Goal: Task Accomplishment & Management: Use online tool/utility

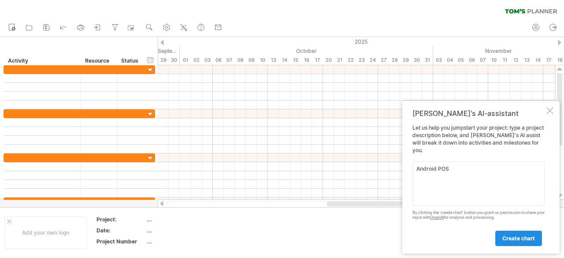
type textarea "Android POS"
click at [516, 239] on span "create chart" at bounding box center [518, 238] width 33 height 7
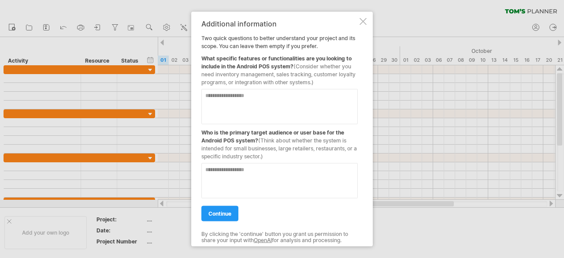
click at [284, 109] on textarea at bounding box center [279, 105] width 156 height 35
drag, startPoint x: 212, startPoint y: 66, endPoint x: 337, endPoint y: 118, distance: 135.6
click at [337, 118] on div "Additional information Two quick questions to better understand your project an…" at bounding box center [279, 128] width 156 height 219
click at [264, 103] on textarea at bounding box center [279, 105] width 156 height 35
click at [244, 99] on textarea at bounding box center [279, 105] width 156 height 35
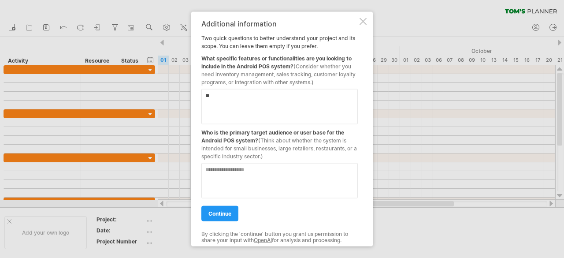
type textarea "*"
click at [277, 105] on textarea "**********" at bounding box center [279, 105] width 156 height 35
click at [252, 176] on textarea at bounding box center [279, 179] width 156 height 35
click at [353, 108] on textarea "**********" at bounding box center [279, 105] width 156 height 35
type textarea "**********"
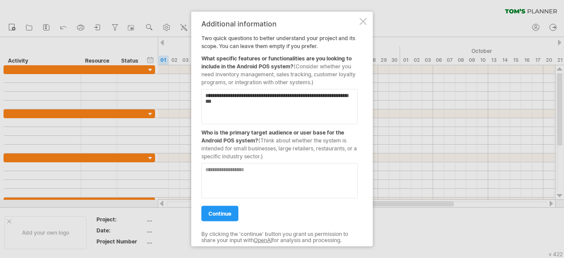
click at [265, 169] on textarea at bounding box center [279, 179] width 156 height 35
type textarea "*"
type textarea "****"
click at [217, 210] on span "continue" at bounding box center [219, 213] width 23 height 7
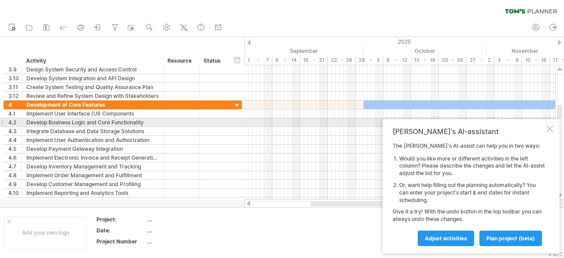
click at [555, 126] on div "[PERSON_NAME]'s AI-assistant The [PERSON_NAME]'s AI-assist can help you in two …" at bounding box center [470, 186] width 177 height 134
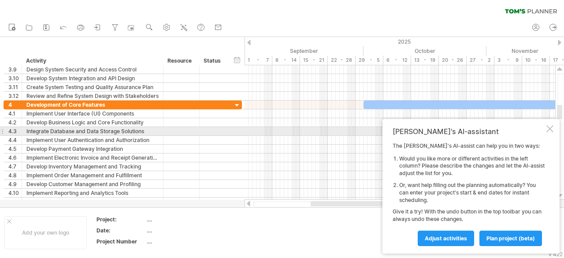
click at [550, 127] on div at bounding box center [549, 128] width 7 height 7
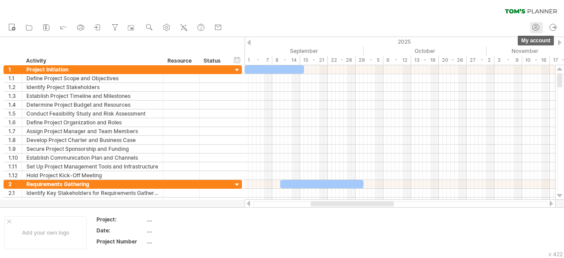
click at [538, 29] on circle at bounding box center [535, 27] width 7 height 7
type input "**********"
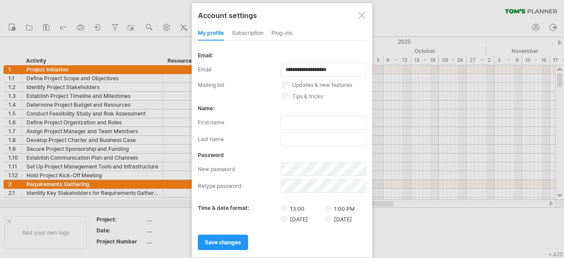
click at [239, 35] on div "subscription" at bounding box center [248, 33] width 32 height 14
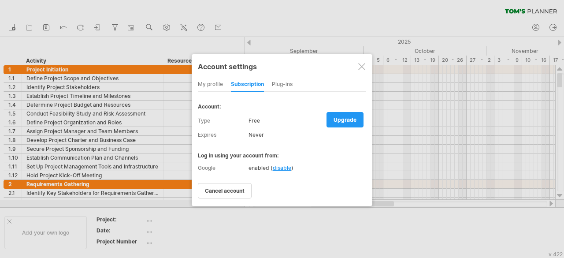
click at [286, 82] on div "Plug-ins" at bounding box center [282, 84] width 21 height 14
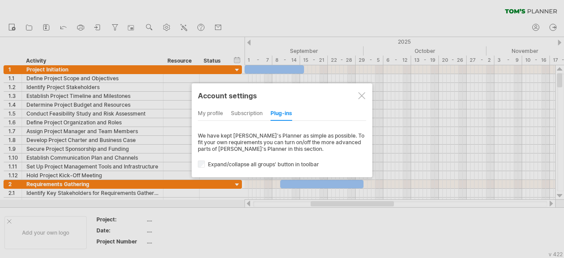
click at [209, 112] on div "my profile" at bounding box center [210, 114] width 25 height 14
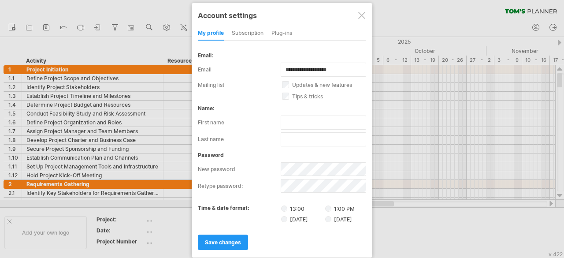
click at [363, 15] on div at bounding box center [361, 15] width 7 height 7
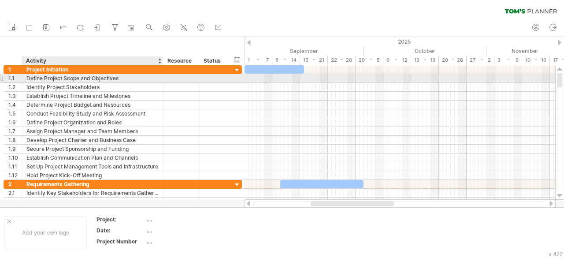
click at [108, 81] on div "Define Project Scope and Objectives" at bounding box center [92, 78] width 132 height 8
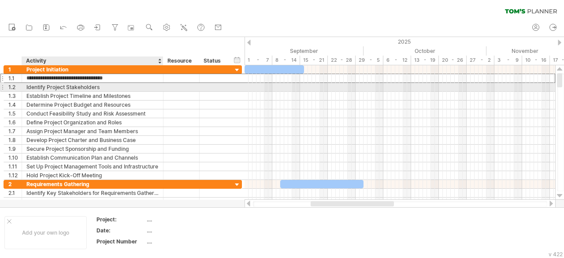
click at [110, 87] on div "Identify Project Stakeholders" at bounding box center [92, 87] width 132 height 8
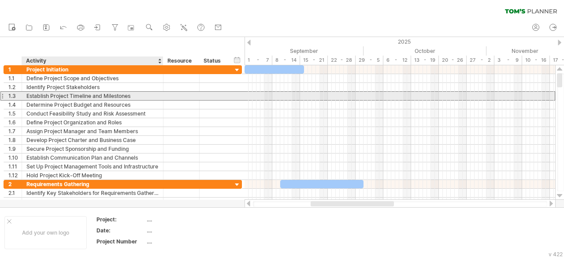
click at [110, 99] on div "**********" at bounding box center [123, 95] width 238 height 9
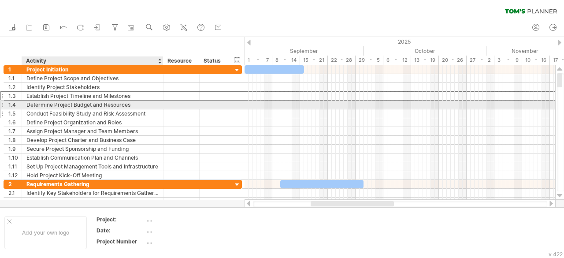
click at [122, 109] on div "Conduct Feasibility Study and Risk Assessment" at bounding box center [92, 113] width 132 height 8
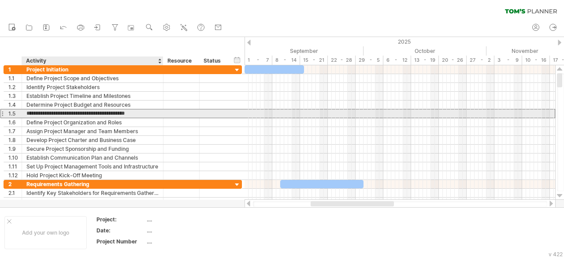
click at [122, 117] on div "**********" at bounding box center [123, 113] width 238 height 9
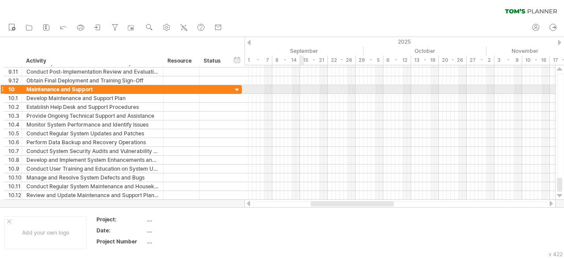
click at [316, 87] on div at bounding box center [399, 89] width 310 height 9
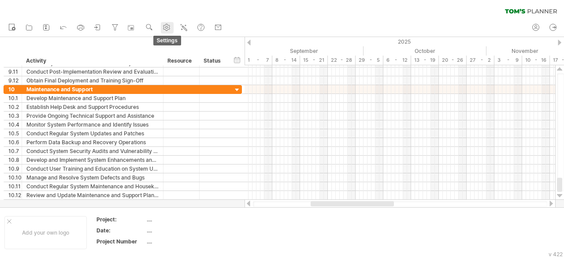
click at [167, 29] on use at bounding box center [166, 27] width 9 height 9
select select "*"
select select "**"
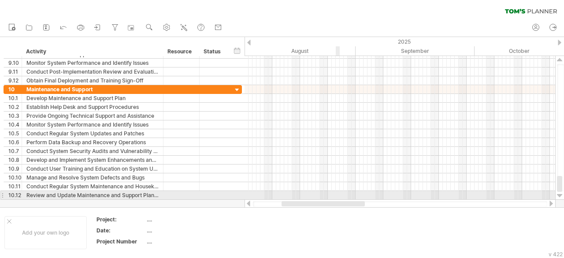
drag, startPoint x: 365, startPoint y: 206, endPoint x: 335, endPoint y: 198, distance: 30.9
click at [335, 198] on div "Trying to reach [DOMAIN_NAME] Connected again... 0% clear filter new 1" at bounding box center [282, 129] width 564 height 258
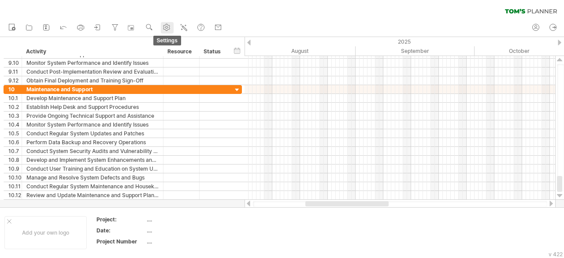
click at [170, 25] on icon at bounding box center [166, 27] width 7 height 7
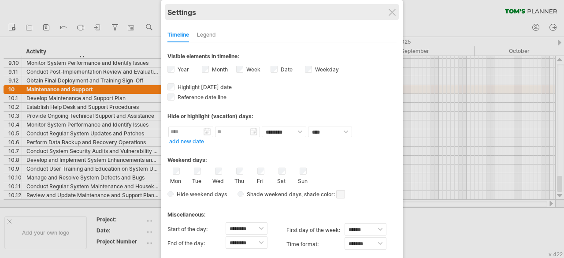
click at [395, 13] on div "Settings" at bounding box center [281, 12] width 229 height 16
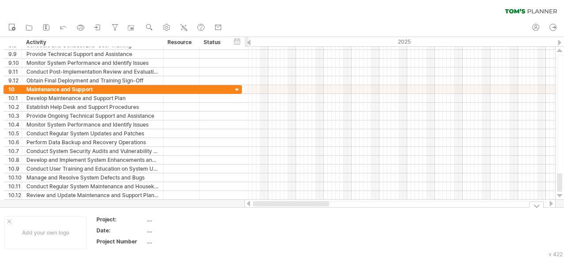
drag, startPoint x: 350, startPoint y: 205, endPoint x: 288, endPoint y: 214, distance: 62.3
click at [288, 214] on div "Trying to reach [DOMAIN_NAME] Connected again... 0% clear filter new 1" at bounding box center [282, 129] width 564 height 258
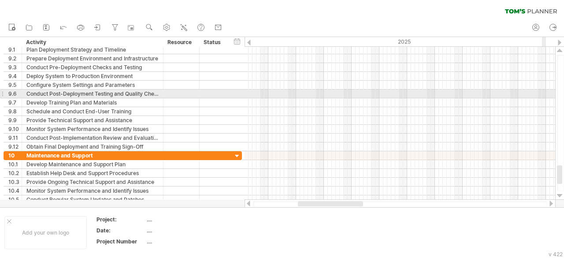
click at [544, 90] on div at bounding box center [399, 93] width 310 height 9
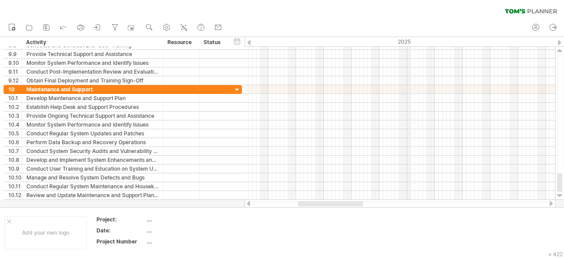
click at [407, 39] on div "2025" at bounding box center [367, 41] width 1379 height 9
click at [305, 42] on div "2025" at bounding box center [367, 41] width 1379 height 9
click at [170, 27] on use at bounding box center [166, 27] width 9 height 9
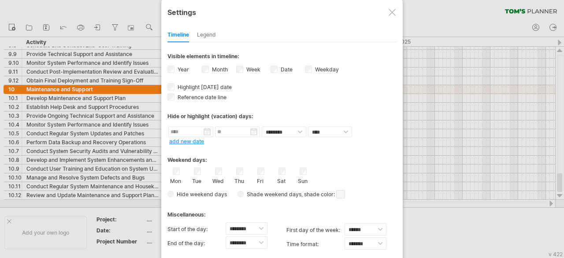
click at [214, 71] on label "Month" at bounding box center [219, 69] width 18 height 7
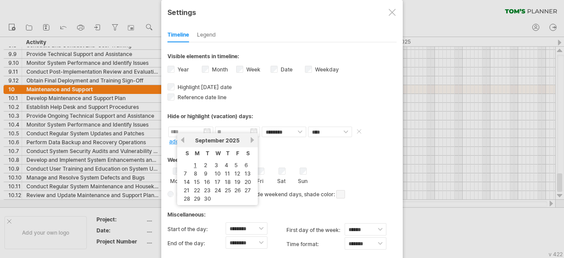
click at [208, 130] on input "text" at bounding box center [190, 131] width 45 height 11
click at [218, 140] on span "September" at bounding box center [209, 140] width 29 height 7
click at [231, 129] on input "text" at bounding box center [237, 131] width 45 height 11
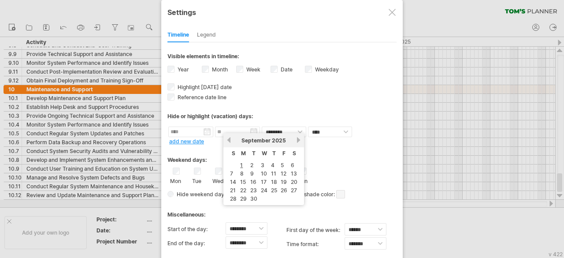
click at [227, 140] on link "previous" at bounding box center [228, 139] width 7 height 7
click at [236, 208] on link "31" at bounding box center [233, 207] width 8 height 8
type input "********"
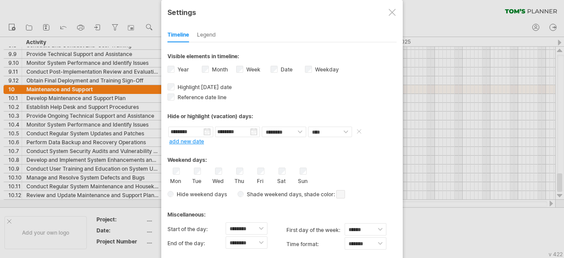
click at [206, 129] on input "********" at bounding box center [190, 131] width 45 height 11
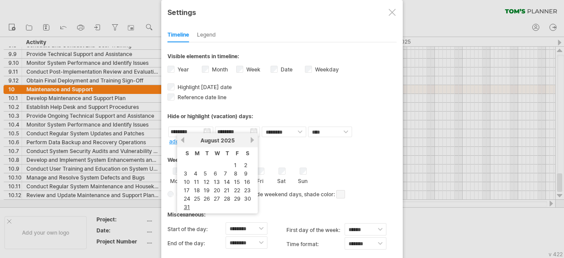
click at [206, 139] on span "August" at bounding box center [209, 140] width 19 height 7
click at [184, 139] on link "previous" at bounding box center [182, 139] width 7 height 7
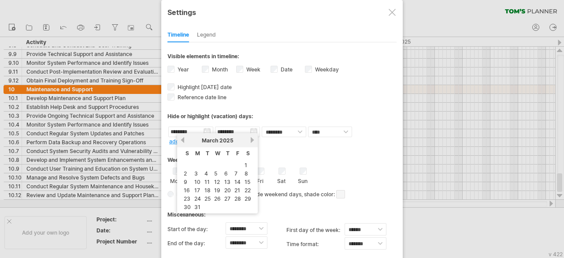
click at [184, 139] on link "previous" at bounding box center [182, 139] width 7 height 7
click at [214, 166] on link "1" at bounding box center [215, 165] width 4 height 8
type input "********"
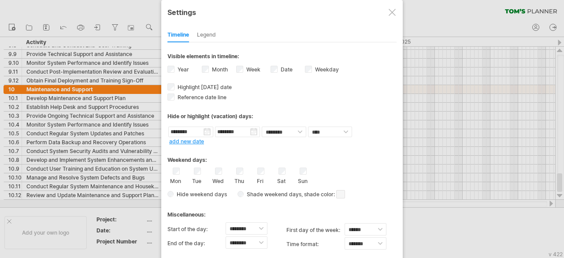
click at [352, 155] on div "Weekend days:" at bounding box center [281, 156] width 229 height 17
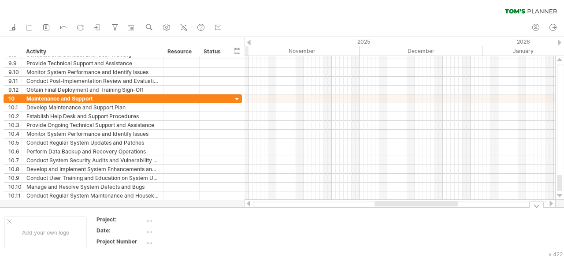
drag, startPoint x: 340, startPoint y: 206, endPoint x: 404, endPoint y: 240, distance: 72.5
click at [404, 240] on div "Trying to reach [DOMAIN_NAME] Connected again... 0% clear filter new 1" at bounding box center [282, 129] width 564 height 258
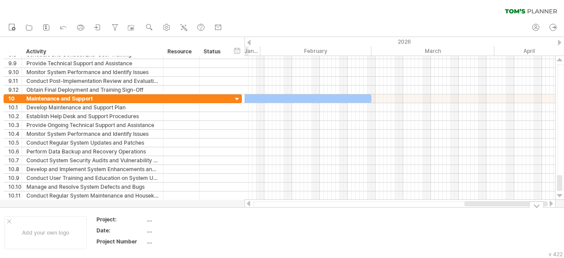
drag, startPoint x: 390, startPoint y: 204, endPoint x: 563, endPoint y: 217, distance: 174.0
click at [563, 217] on div "Trying to reach [DOMAIN_NAME] Connected again... 0% clear filter new 1" at bounding box center [282, 129] width 564 height 258
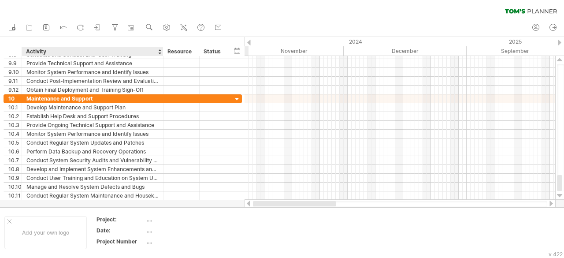
drag, startPoint x: 487, startPoint y: 204, endPoint x: 131, endPoint y: 203, distance: 356.2
click at [131, 203] on div "Trying to reach [DOMAIN_NAME] Connected again... 0% clear filter new 1" at bounding box center [282, 129] width 564 height 258
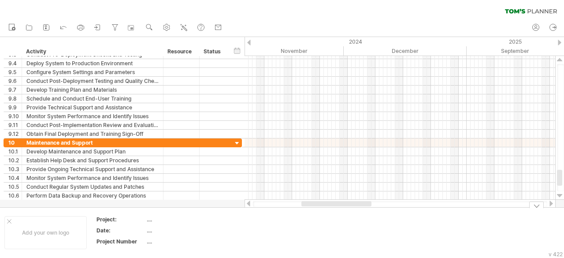
drag, startPoint x: 328, startPoint y: 207, endPoint x: 237, endPoint y: 207, distance: 90.7
click at [237, 207] on div "Add your own logo Project: .... Date: .... Project Number ...." at bounding box center [282, 232] width 564 height 50
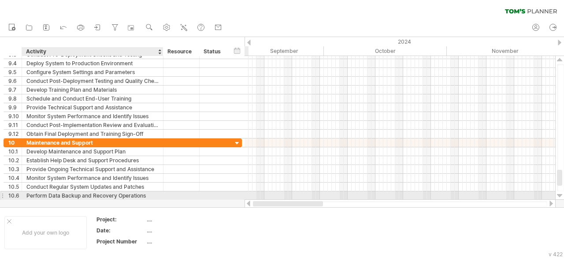
drag, startPoint x: 307, startPoint y: 202, endPoint x: 144, endPoint y: 197, distance: 163.4
click at [144, 197] on div "Trying to reach [DOMAIN_NAME] Connected again... 0% clear filter new 1" at bounding box center [282, 129] width 564 height 258
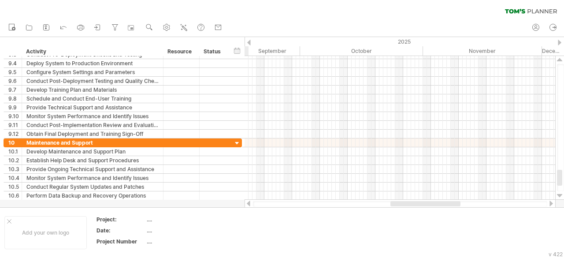
drag, startPoint x: 342, startPoint y: 206, endPoint x: 438, endPoint y: 206, distance: 96.0
click at [438, 206] on div at bounding box center [425, 203] width 70 height 5
drag, startPoint x: 352, startPoint y: 207, endPoint x: 405, endPoint y: 206, distance: 53.3
click at [405, 207] on div "Add your own logo Project: .... Date: .... Project Number ...." at bounding box center [282, 232] width 564 height 50
drag, startPoint x: 366, startPoint y: 205, endPoint x: 450, endPoint y: 212, distance: 83.9
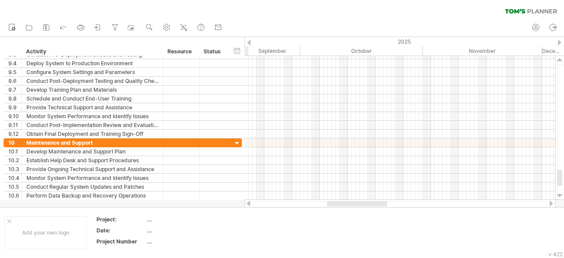
click at [450, 212] on div "Trying to reach [DOMAIN_NAME] Connected again... 0% clear filter new 1" at bounding box center [282, 129] width 564 height 258
drag, startPoint x: 475, startPoint y: 204, endPoint x: 386, endPoint y: 200, distance: 89.0
click at [386, 200] on div at bounding box center [399, 203] width 311 height 9
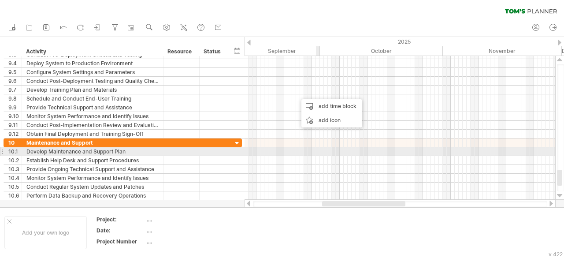
click at [319, 151] on div at bounding box center [399, 151] width 310 height 9
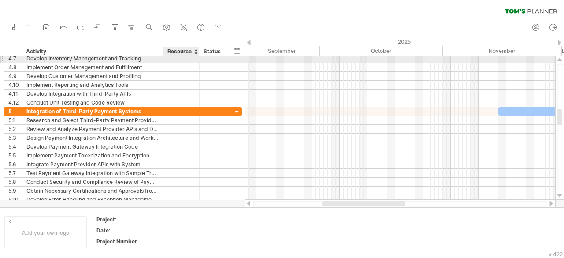
click at [189, 57] on div at bounding box center [181, 58] width 27 height 8
click at [183, 61] on input "text" at bounding box center [181, 58] width 27 height 8
click at [177, 62] on div at bounding box center [181, 58] width 27 height 8
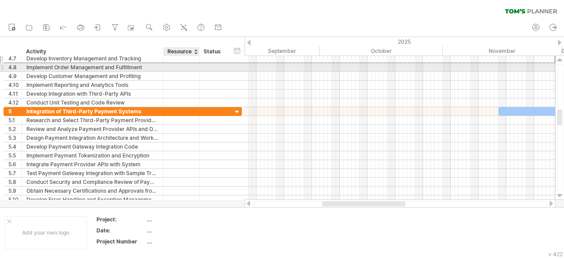
click at [176, 66] on div at bounding box center [181, 67] width 27 height 8
click at [176, 66] on input "text" at bounding box center [181, 67] width 27 height 8
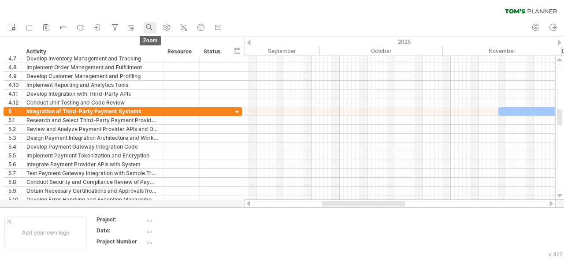
click at [144, 29] on link "zoom" at bounding box center [150, 27] width 13 height 11
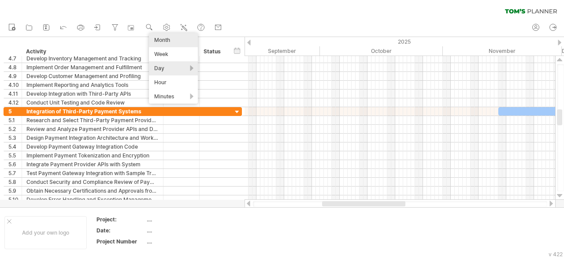
click at [186, 37] on div "Month" at bounding box center [173, 40] width 49 height 14
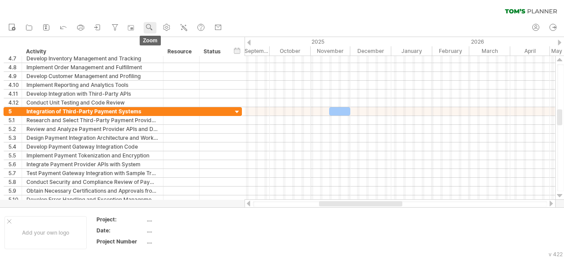
click at [153, 31] on use at bounding box center [149, 27] width 9 height 9
click at [184, 42] on div "Month" at bounding box center [182, 42] width 49 height 14
click at [147, 31] on use at bounding box center [149, 27] width 9 height 9
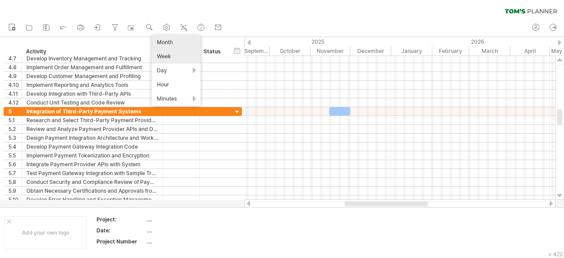
click at [173, 55] on div "Week" at bounding box center [175, 56] width 49 height 14
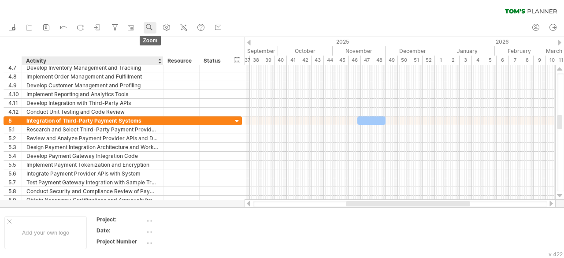
click at [153, 31] on use at bounding box center [149, 27] width 9 height 9
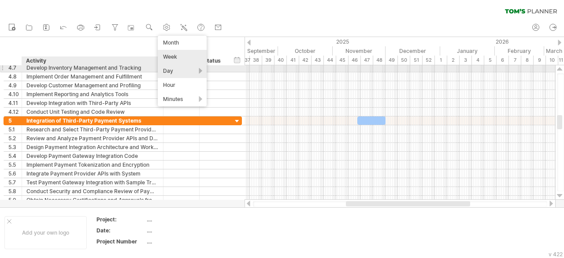
click at [172, 70] on div "Day" at bounding box center [182, 71] width 49 height 14
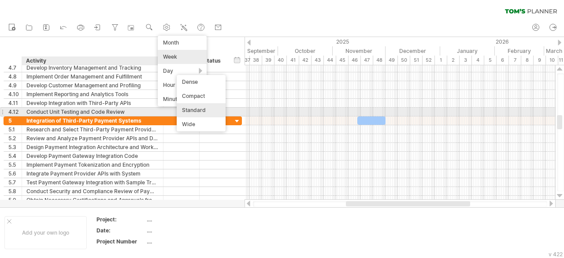
click at [209, 109] on div "Standard" at bounding box center [201, 110] width 49 height 14
